Goal: Register for event/course

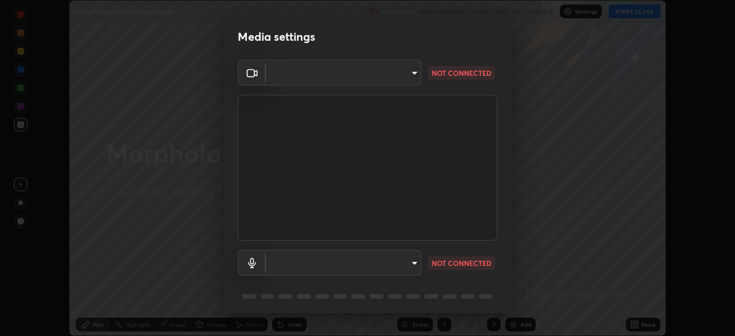
scroll to position [41, 0]
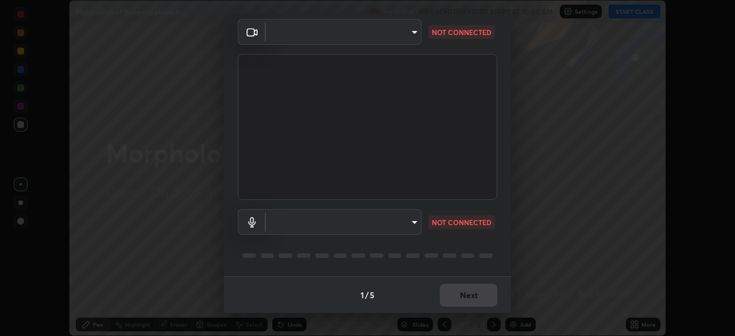
type input "e828e536804fa5ec44f09bab9f54175a8b6d317bb850f7280915d3359c97194d"
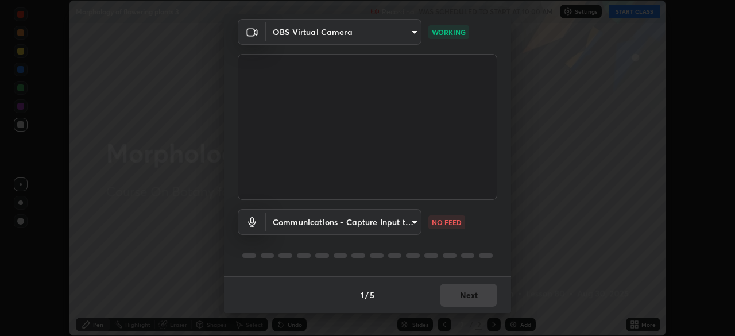
click at [409, 220] on body "Erase all Morphology of flowering plants 3 Recording WAS SCHEDULED TO START AT …" at bounding box center [367, 168] width 735 height 336
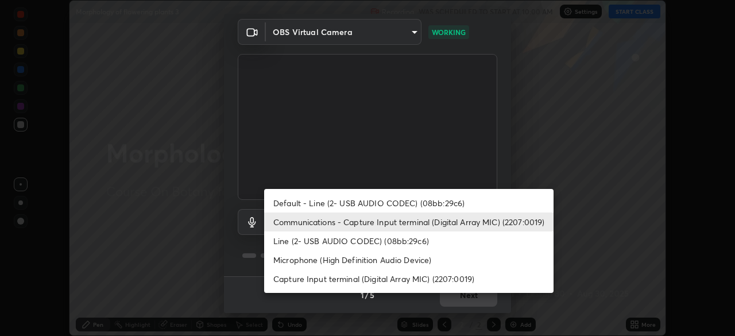
click at [363, 240] on li "Line (2- USB AUDIO CODEC) (08bb:29c6)" at bounding box center [409, 241] width 290 height 19
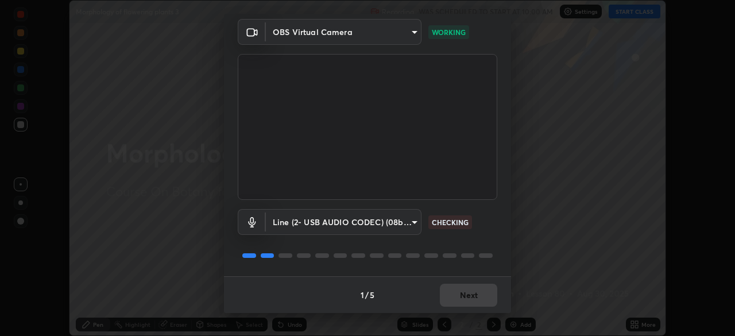
click at [380, 224] on body "Erase all Morphology of flowering plants 3 Recording WAS SCHEDULED TO START AT …" at bounding box center [367, 168] width 735 height 336
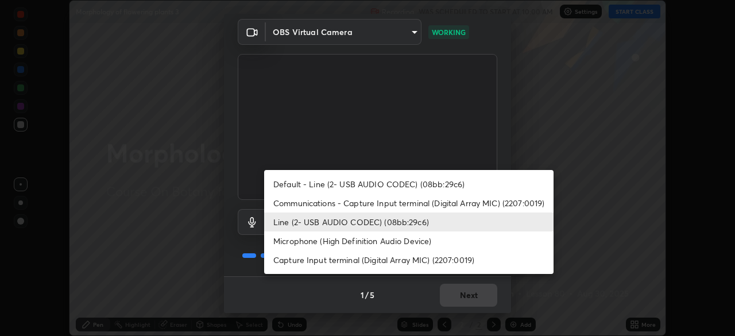
click at [352, 202] on li "Communications - Capture Input terminal (Digital Array MIC) (2207:0019)" at bounding box center [409, 203] width 290 height 19
type input "communications"
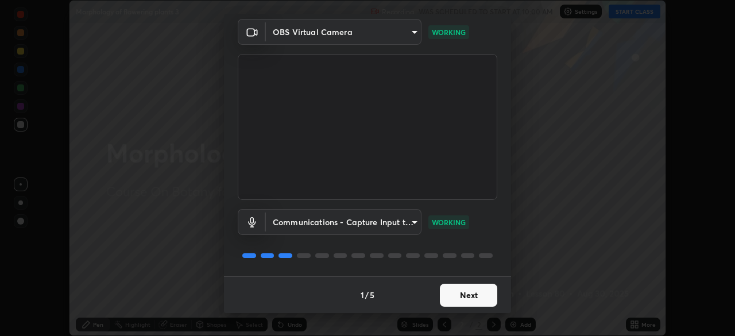
click at [463, 290] on button "Next" at bounding box center [468, 295] width 57 height 23
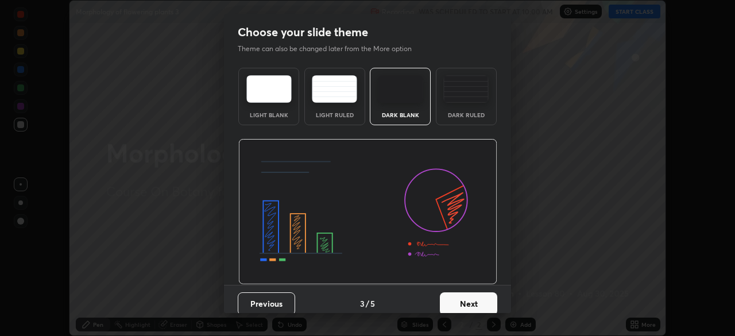
click at [463, 294] on button "Next" at bounding box center [468, 303] width 57 height 23
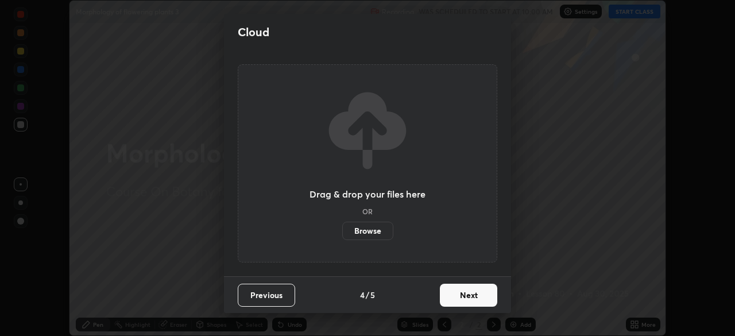
click at [464, 296] on button "Next" at bounding box center [468, 295] width 57 height 23
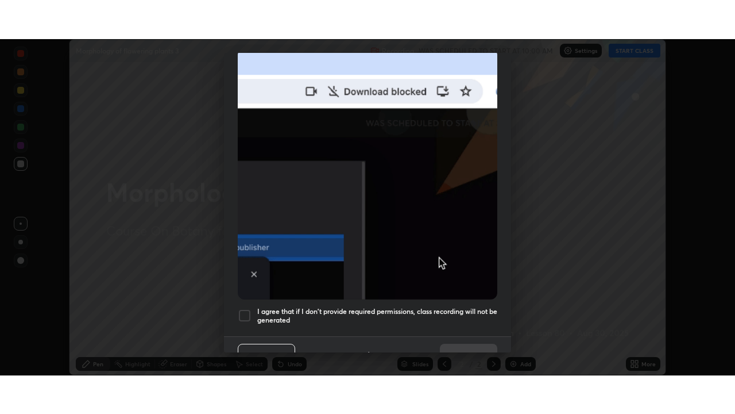
scroll to position [275, 0]
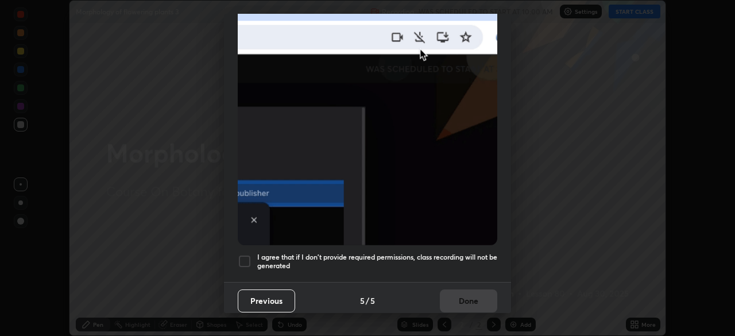
click at [445, 253] on h5 "I agree that if I don't provide required permissions, class recording will not …" at bounding box center [377, 262] width 240 height 18
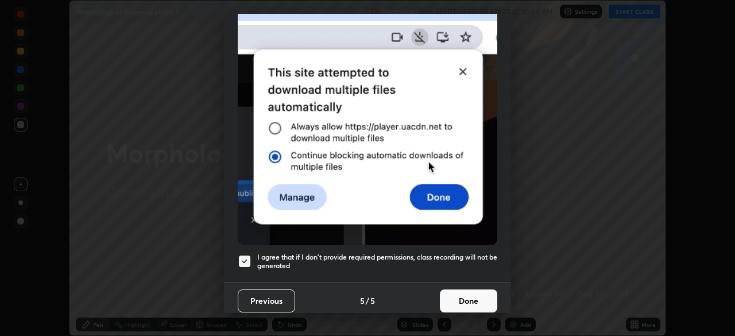
click at [461, 295] on button "Done" at bounding box center [468, 301] width 57 height 23
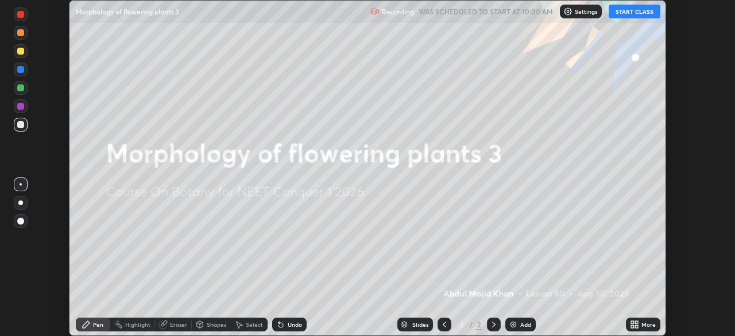
click at [634, 12] on button "START CLASS" at bounding box center [635, 12] width 52 height 14
click at [639, 323] on icon at bounding box center [634, 324] width 9 height 9
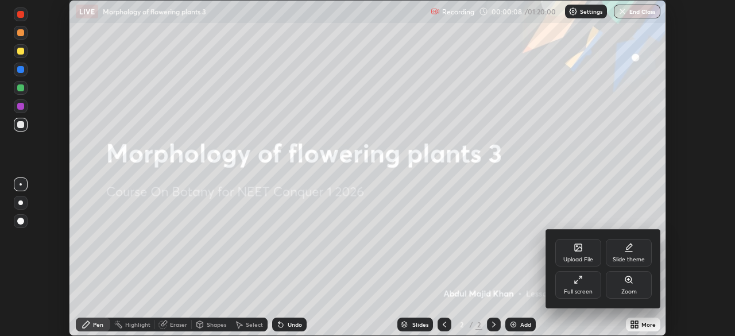
click at [585, 293] on div "Full screen" at bounding box center [578, 292] width 29 height 6
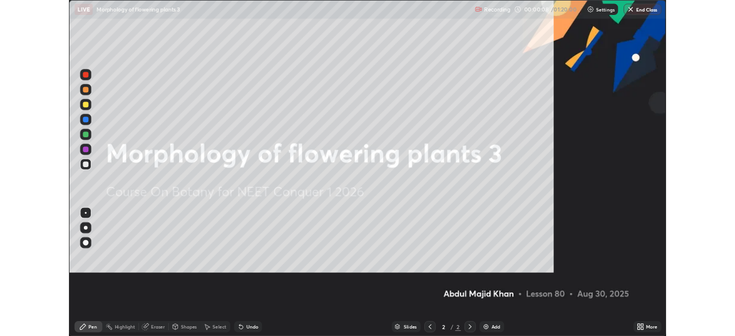
scroll to position [414, 735]
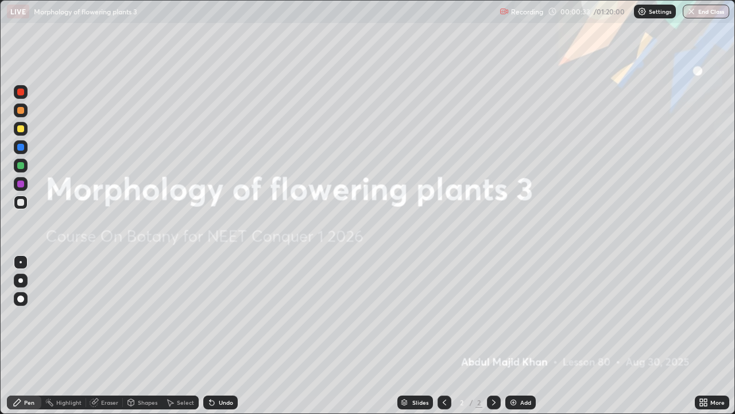
click at [717, 336] on div "More" at bounding box center [712, 402] width 34 height 14
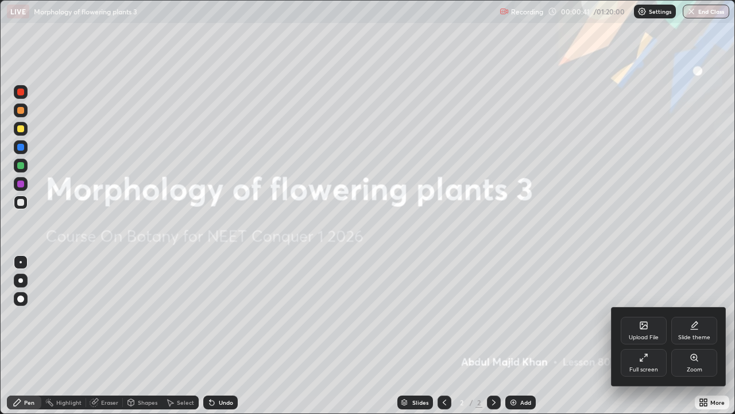
click at [707, 336] on div at bounding box center [367, 207] width 735 height 414
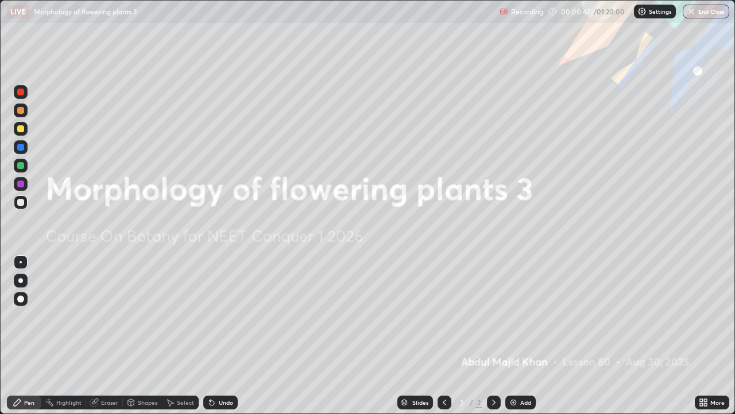
click at [706, 336] on icon at bounding box center [705, 400] width 3 height 3
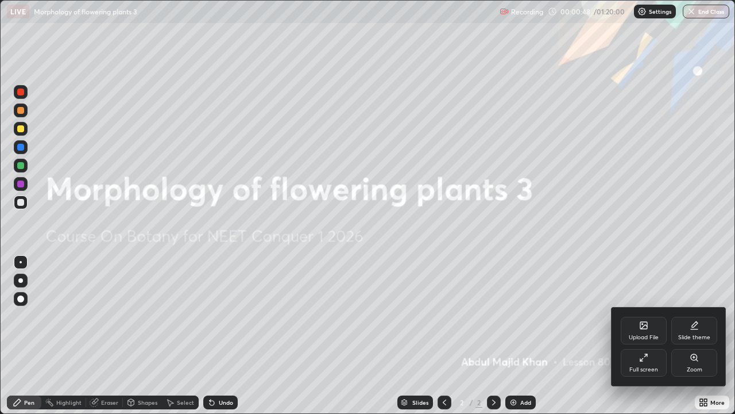
click at [657, 336] on div "Full screen" at bounding box center [644, 370] width 29 height 6
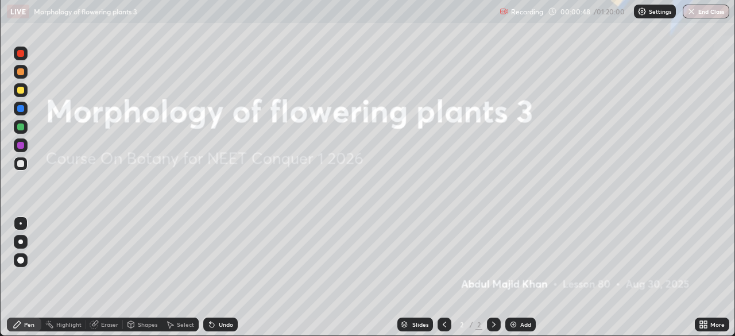
scroll to position [57122, 56723]
